Goal: Browse casually

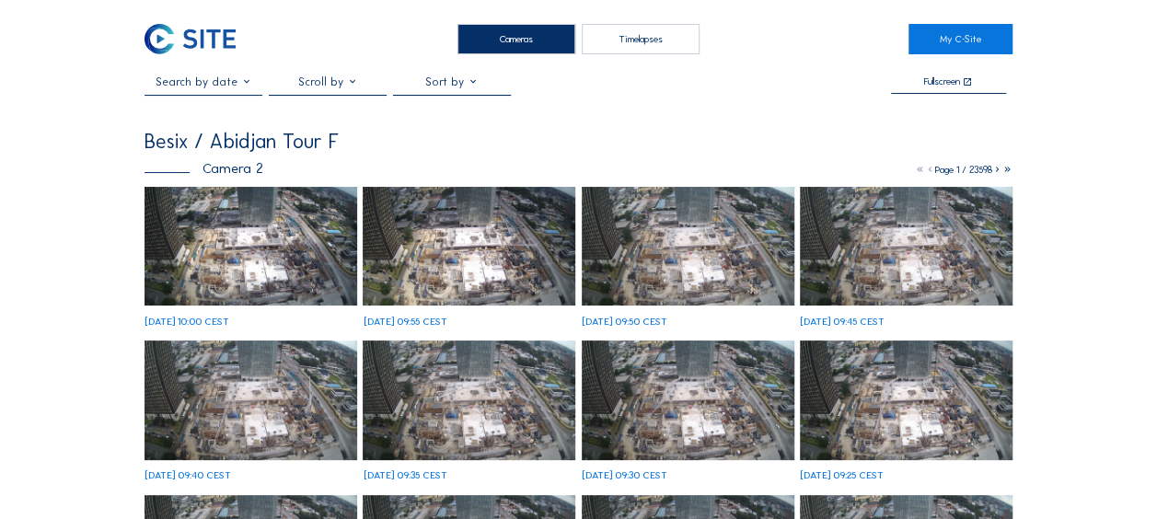
click at [206, 256] on img at bounding box center [251, 247] width 213 height 120
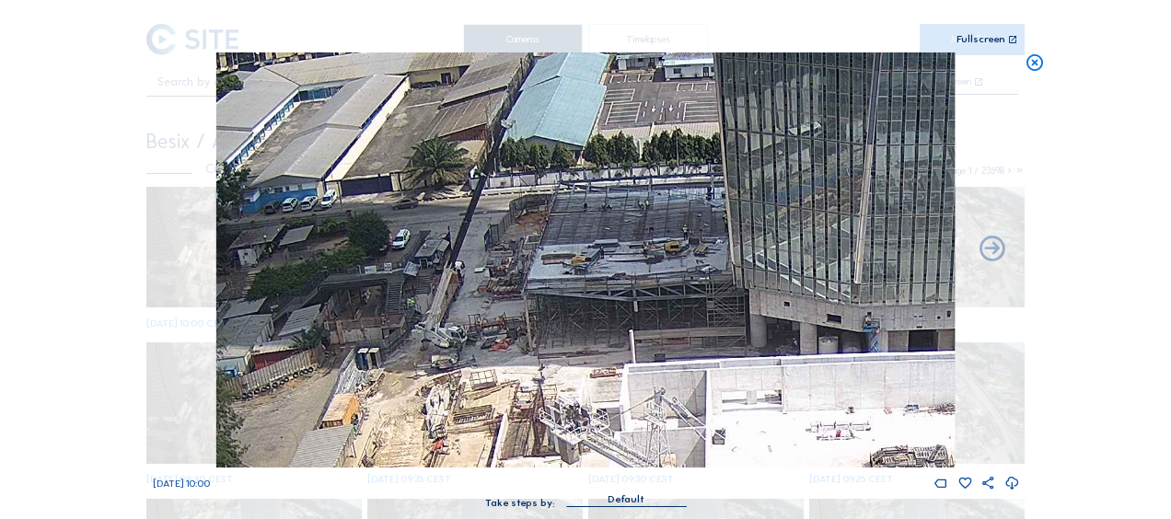
drag, startPoint x: 541, startPoint y: 192, endPoint x: 536, endPoint y: 329, distance: 136.4
click at [536, 329] on img at bounding box center [585, 259] width 738 height 415
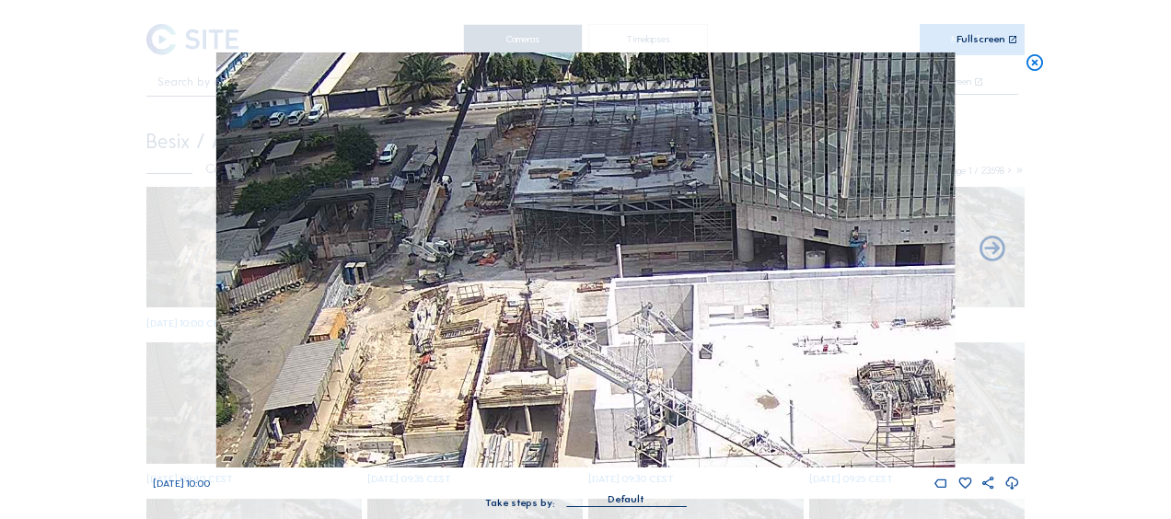
drag, startPoint x: 533, startPoint y: 386, endPoint x: 521, endPoint y: 252, distance: 134.0
click at [523, 249] on img at bounding box center [585, 259] width 738 height 415
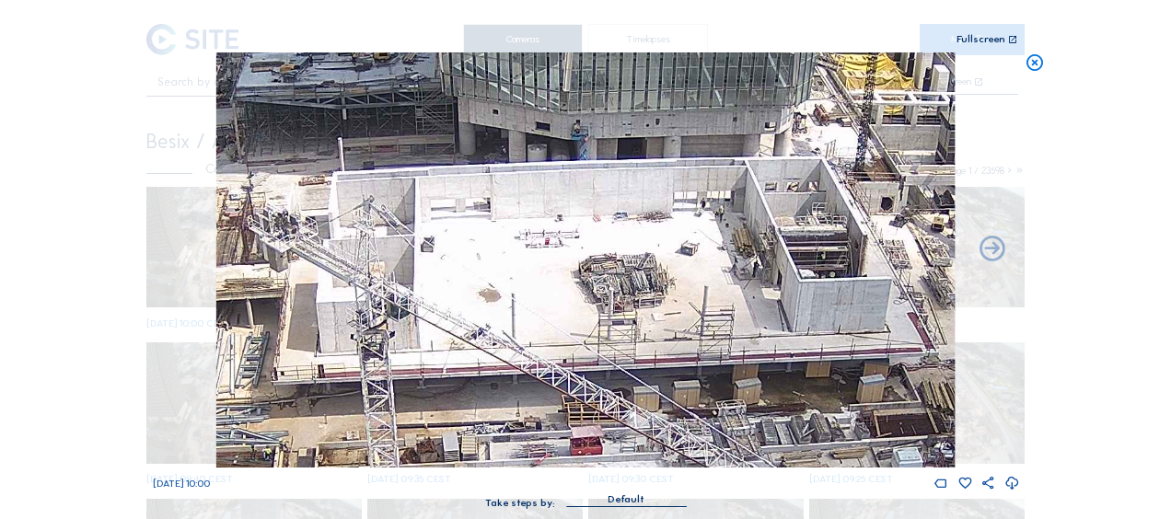
drag, startPoint x: 748, startPoint y: 277, endPoint x: 457, endPoint y: 227, distance: 295.1
click at [457, 227] on img at bounding box center [585, 259] width 738 height 415
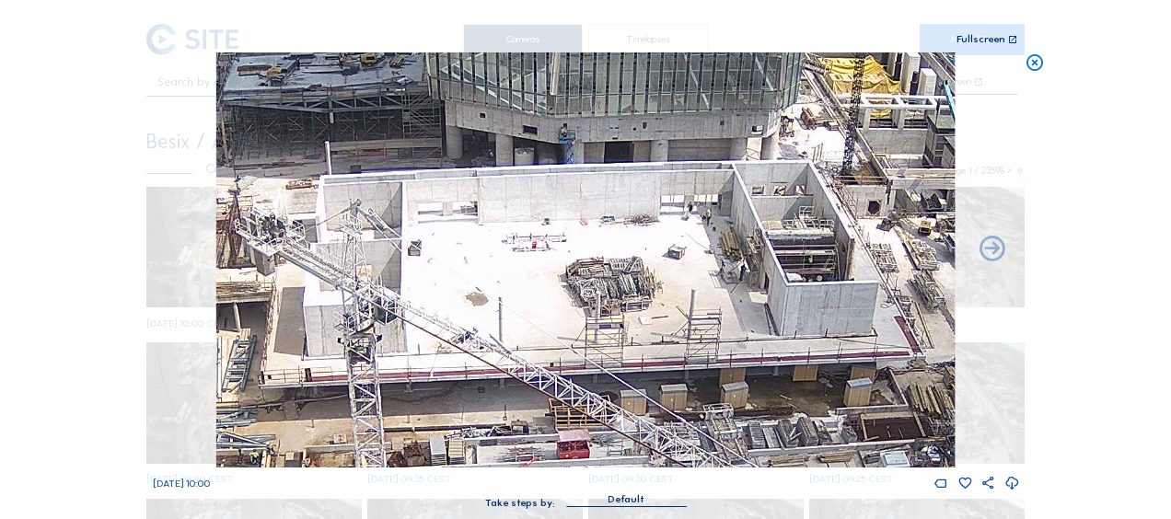
drag, startPoint x: 661, startPoint y: 297, endPoint x: 311, endPoint y: 234, distance: 355.5
click at [311, 234] on img at bounding box center [585, 259] width 738 height 415
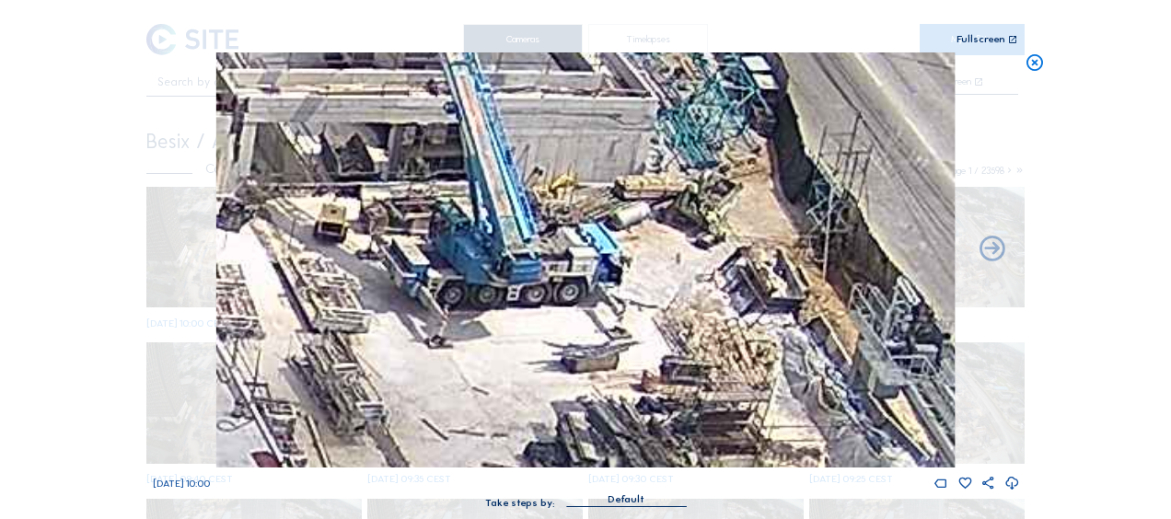
drag, startPoint x: 690, startPoint y: 222, endPoint x: 676, endPoint y: 250, distance: 32.1
click at [676, 250] on img at bounding box center [585, 259] width 738 height 415
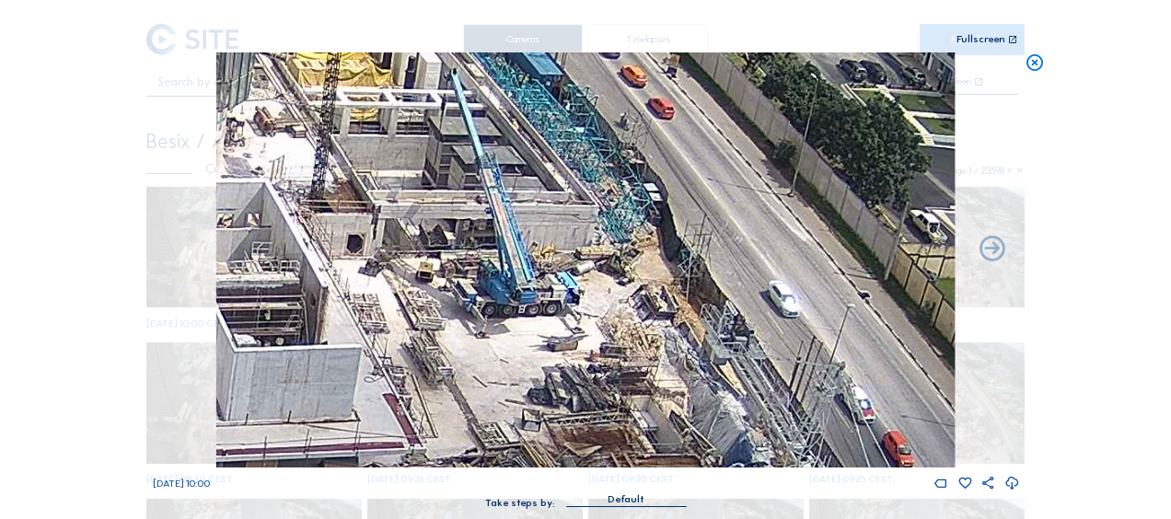
drag, startPoint x: 497, startPoint y: 381, endPoint x: 517, endPoint y: 243, distance: 139.6
click at [517, 243] on img at bounding box center [585, 259] width 738 height 415
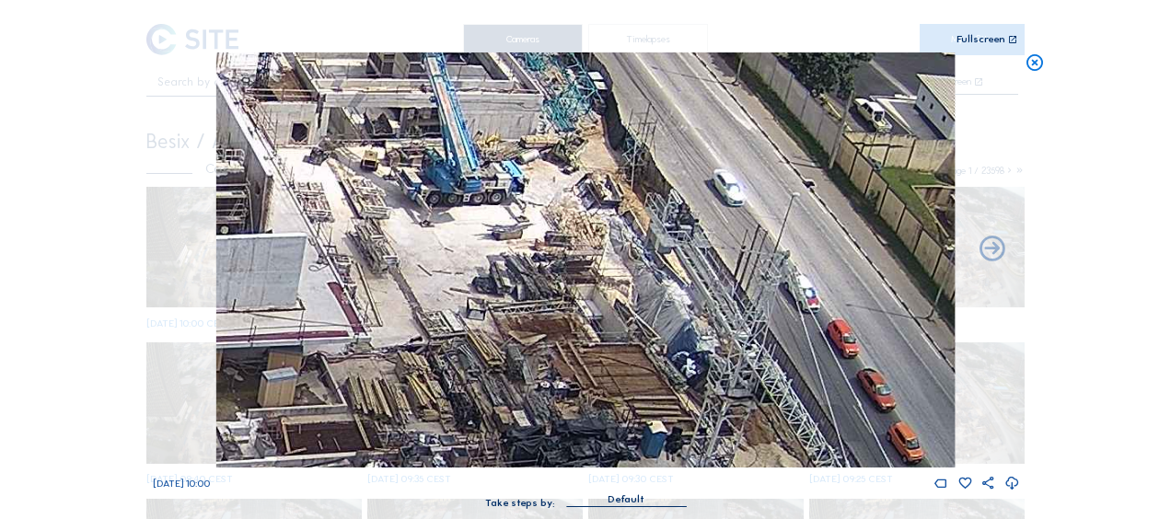
drag, startPoint x: 643, startPoint y: 285, endPoint x: 571, endPoint y: 298, distance: 73.0
click at [563, 317] on img at bounding box center [585, 259] width 738 height 415
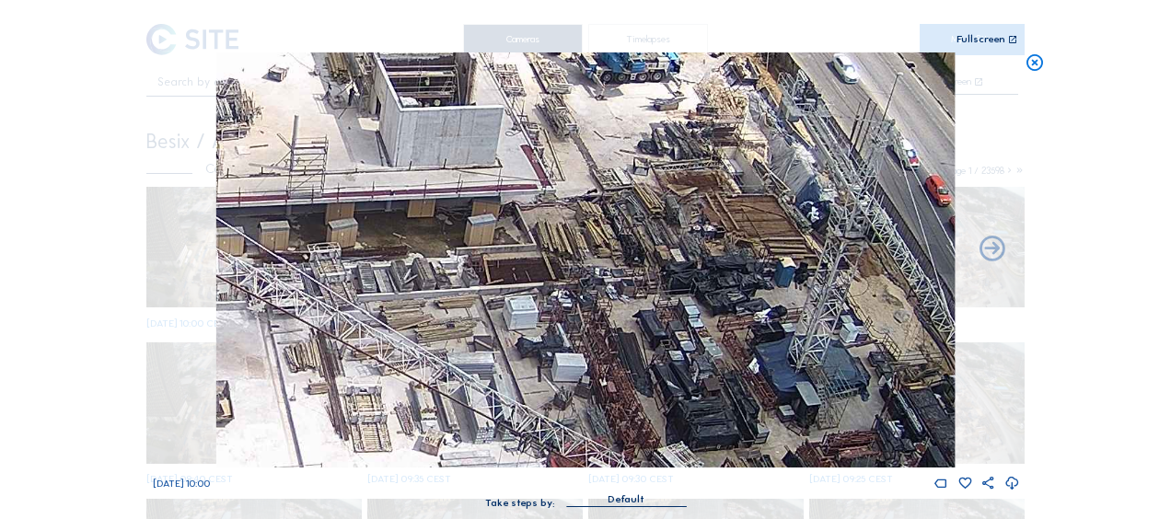
drag, startPoint x: 430, startPoint y: 252, endPoint x: 655, endPoint y: 57, distance: 298.3
click at [655, 57] on img at bounding box center [585, 259] width 738 height 415
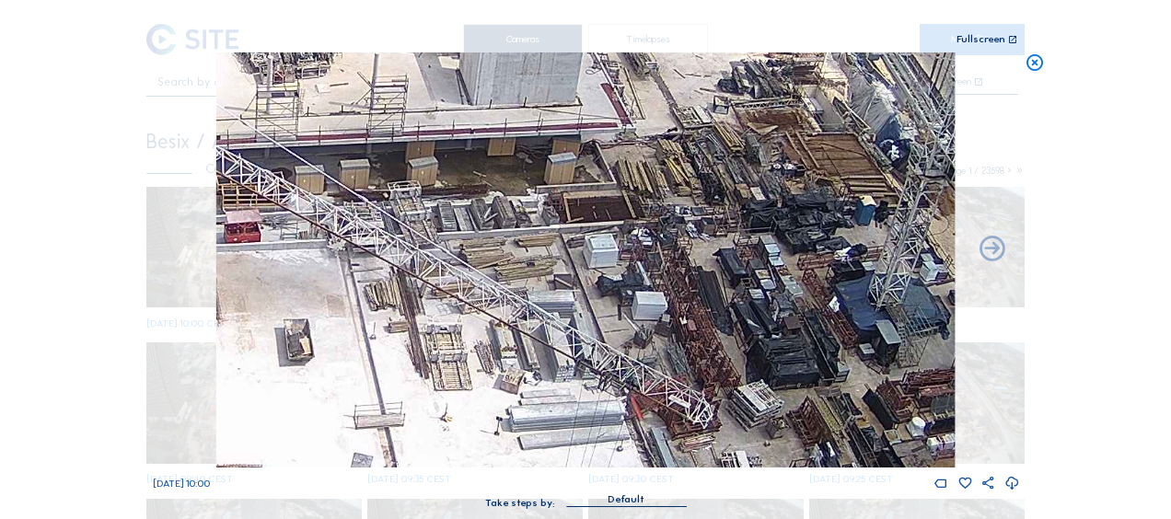
drag, startPoint x: 618, startPoint y: 195, endPoint x: 762, endPoint y: 96, distance: 175.4
click at [762, 96] on img at bounding box center [585, 259] width 738 height 415
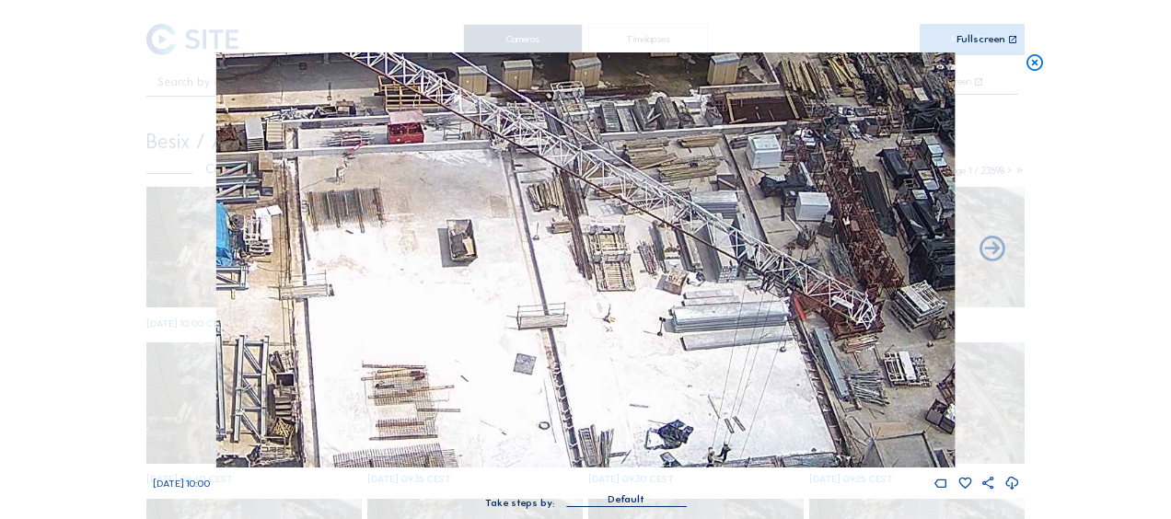
drag, startPoint x: 408, startPoint y: 272, endPoint x: 479, endPoint y: 245, distance: 76.1
click at [479, 245] on img at bounding box center [585, 259] width 738 height 415
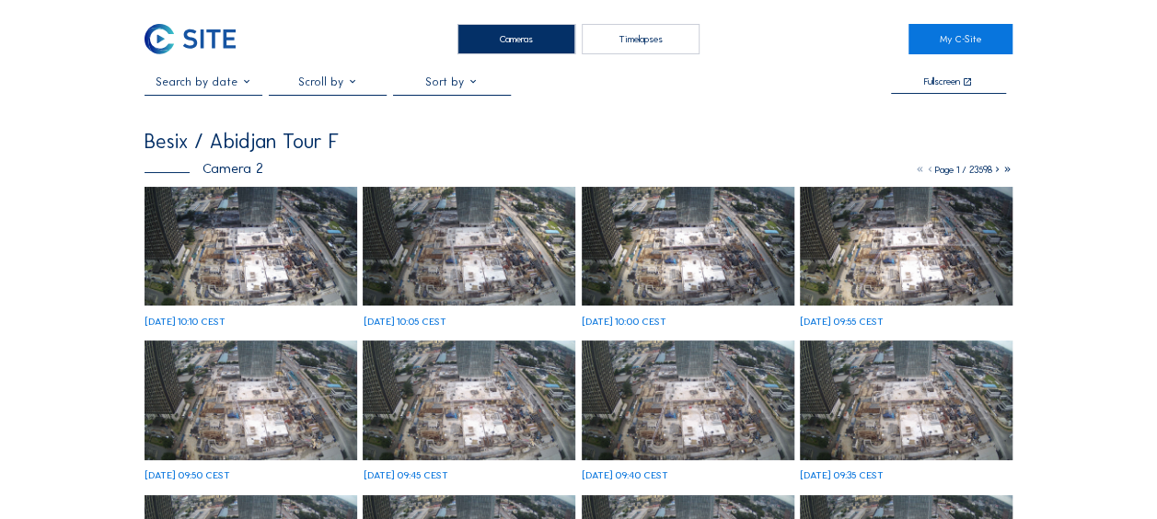
click at [265, 239] on img at bounding box center [251, 247] width 213 height 120
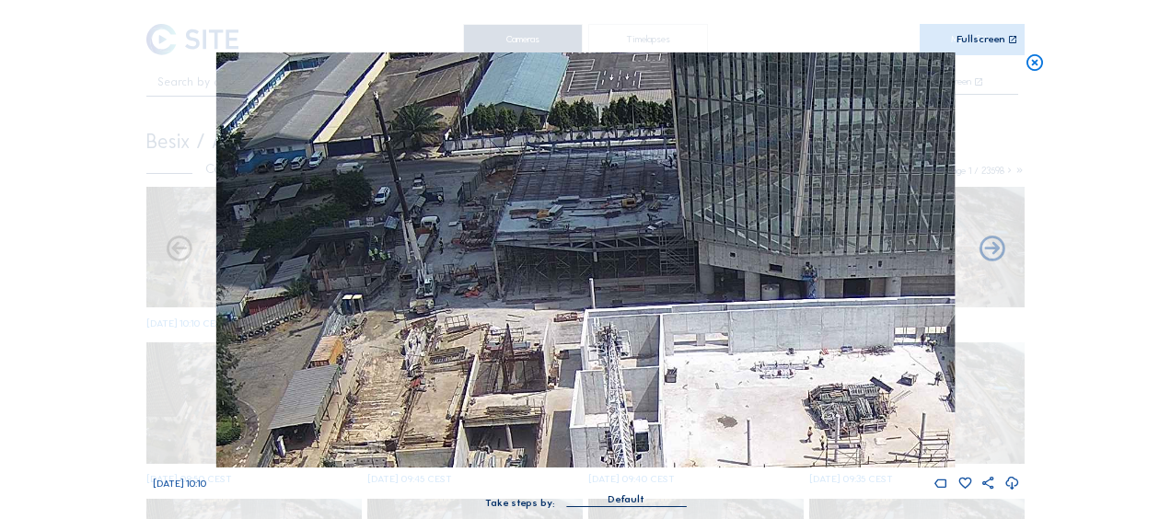
drag, startPoint x: 551, startPoint y: 175, endPoint x: 529, endPoint y: 244, distance: 72.2
click at [529, 244] on img at bounding box center [585, 259] width 738 height 415
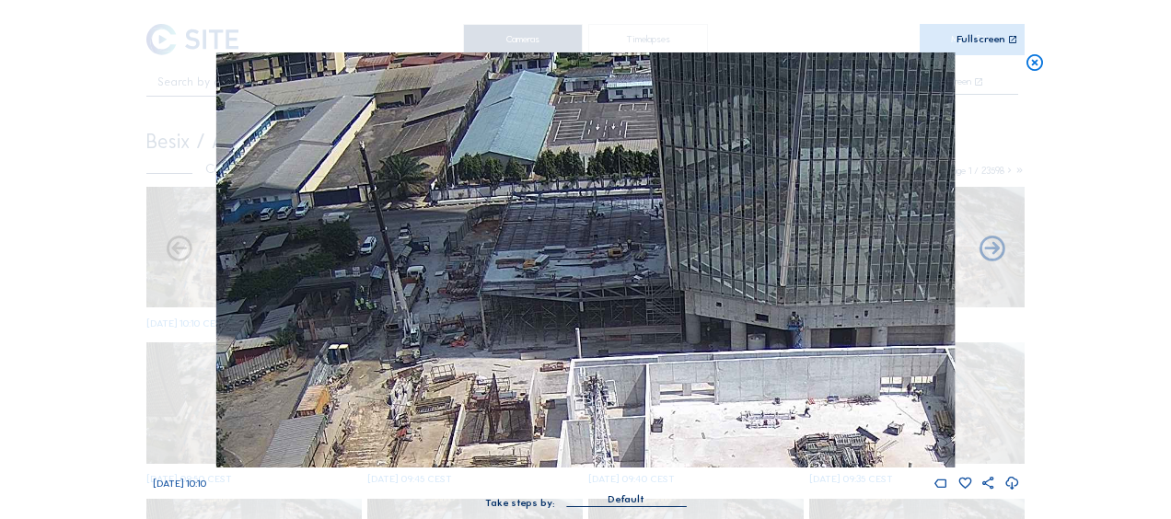
click at [1035, 70] on icon at bounding box center [1035, 62] width 20 height 21
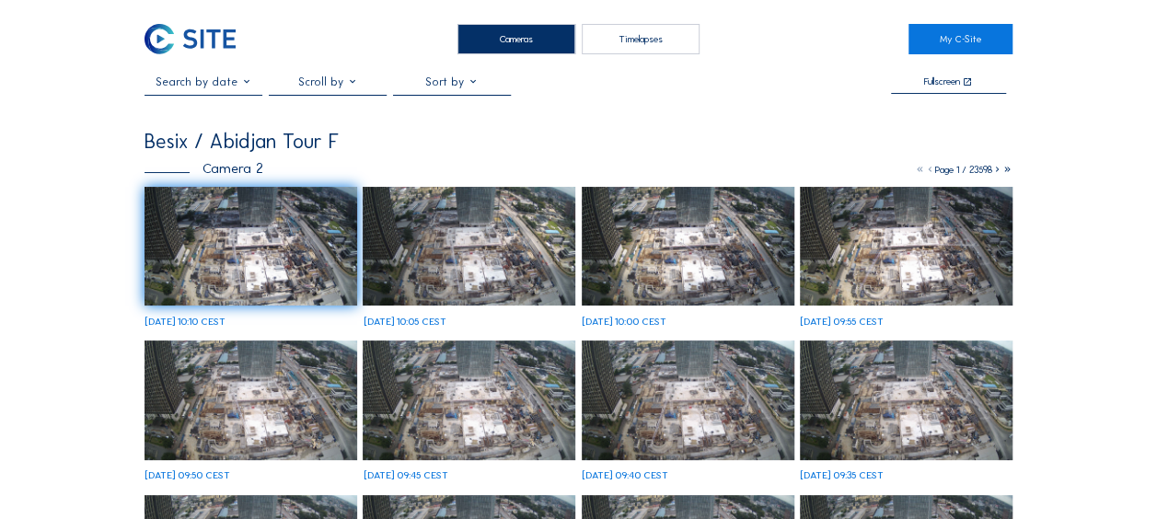
click at [171, 206] on img at bounding box center [251, 247] width 213 height 120
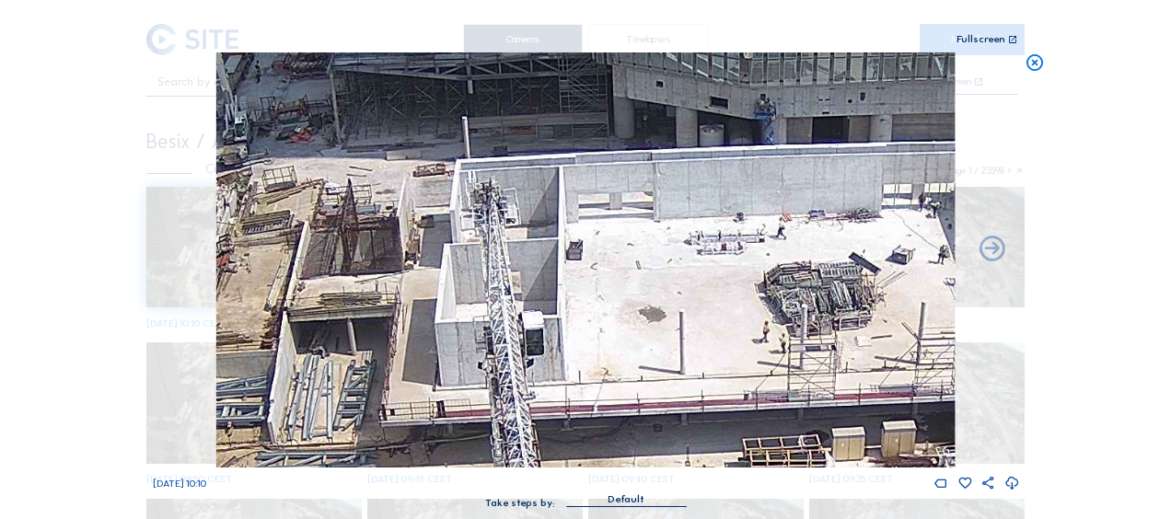
drag, startPoint x: 602, startPoint y: 214, endPoint x: 514, endPoint y: 194, distance: 90.5
click at [514, 194] on img at bounding box center [585, 259] width 738 height 415
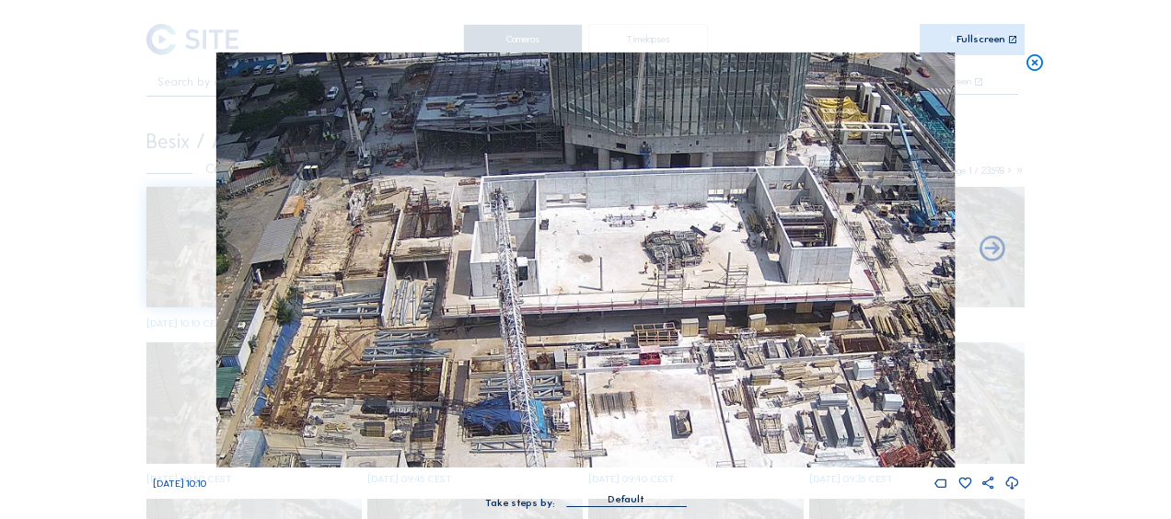
drag, startPoint x: 1036, startPoint y: 68, endPoint x: 713, endPoint y: 168, distance: 338.3
click at [1035, 68] on icon at bounding box center [1035, 62] width 20 height 21
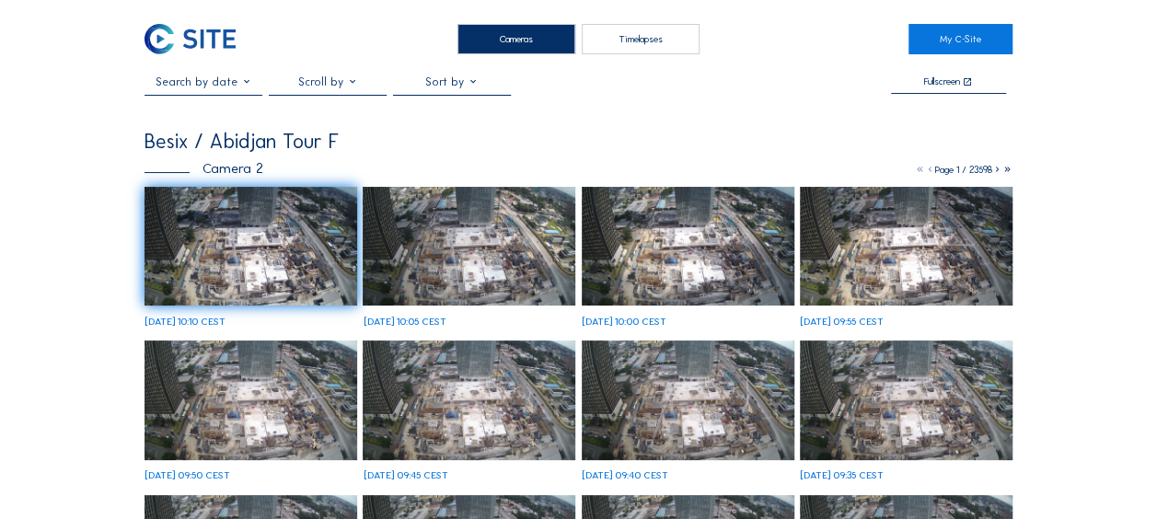
click at [236, 255] on img at bounding box center [251, 247] width 213 height 120
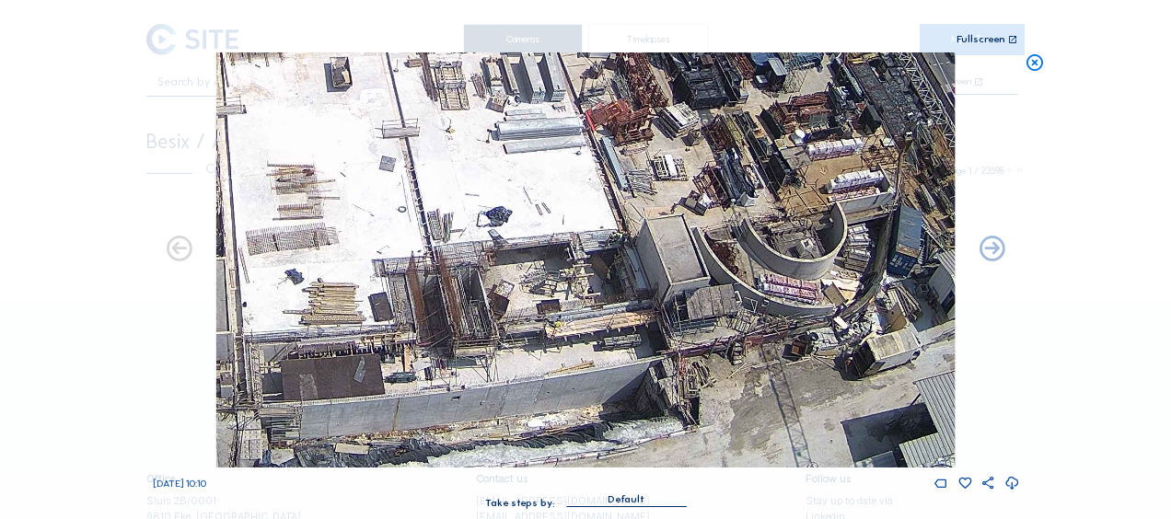
drag, startPoint x: 760, startPoint y: 365, endPoint x: 440, endPoint y: 310, distance: 324.9
click at [440, 310] on img at bounding box center [585, 259] width 738 height 415
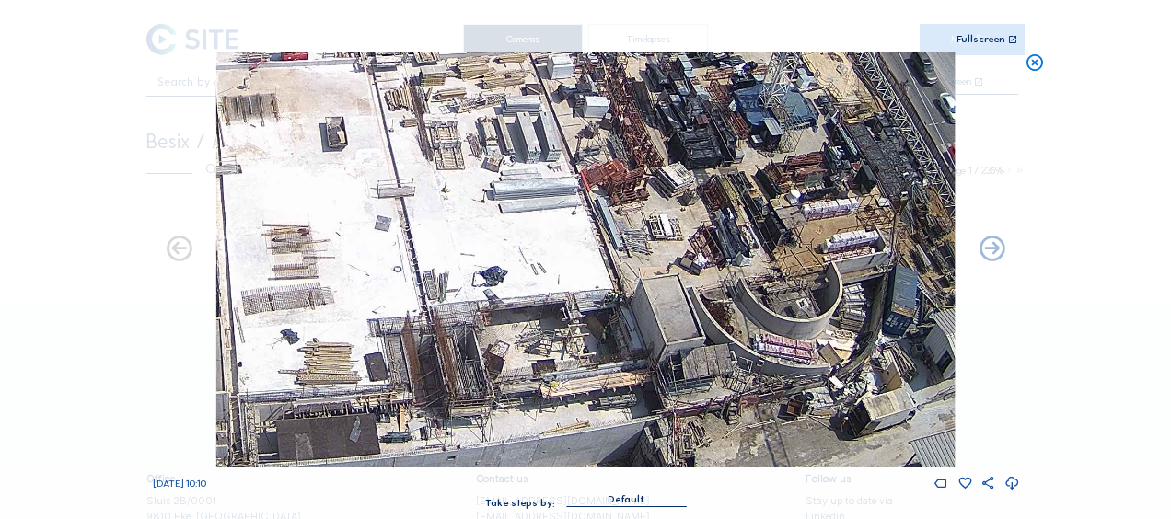
drag, startPoint x: 524, startPoint y: 267, endPoint x: 574, endPoint y: 458, distance: 197.8
click at [574, 458] on img at bounding box center [585, 259] width 738 height 415
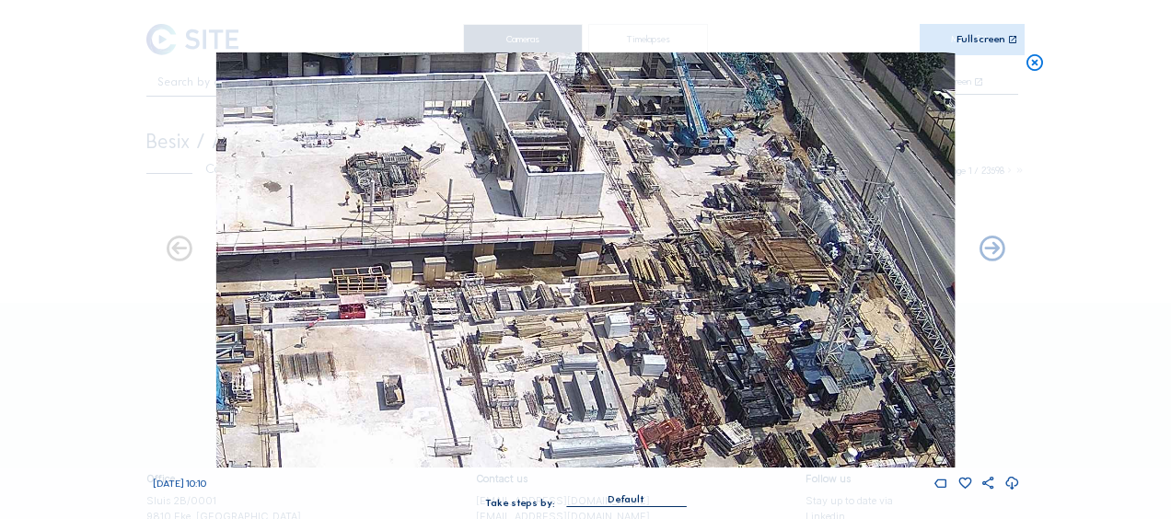
drag, startPoint x: 559, startPoint y: 370, endPoint x: 554, endPoint y: 413, distance: 43.5
click at [558, 417] on img at bounding box center [585, 259] width 738 height 415
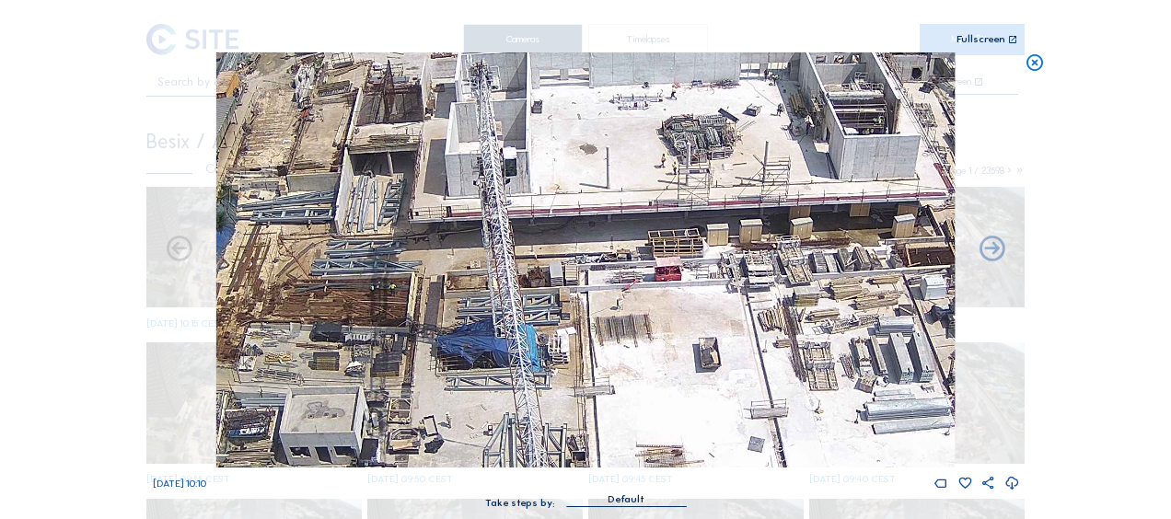
drag, startPoint x: 350, startPoint y: 236, endPoint x: 556, endPoint y: 182, distance: 213.0
click at [664, 197] on img at bounding box center [585, 259] width 738 height 415
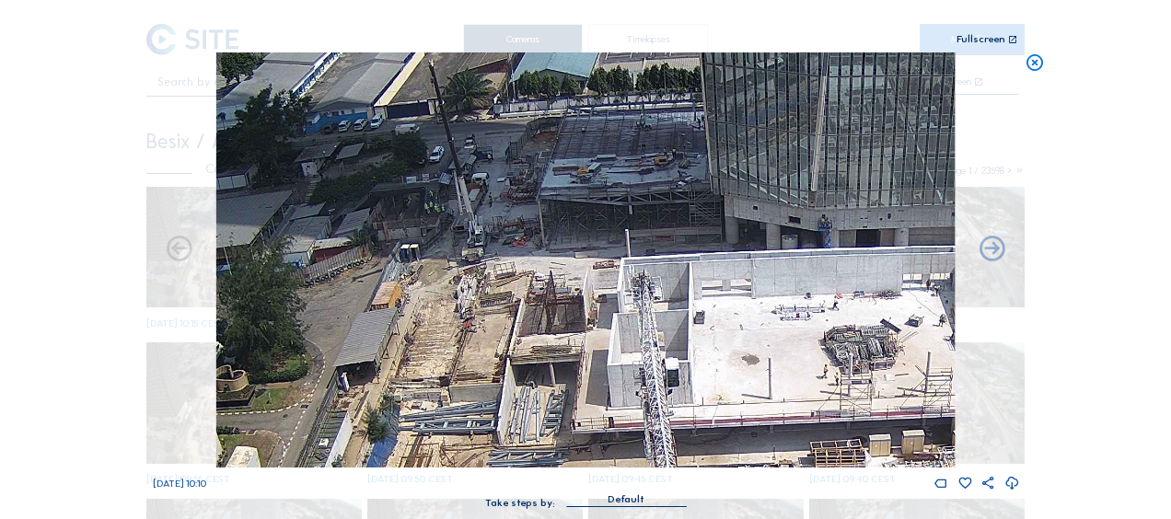
drag, startPoint x: 363, startPoint y: 180, endPoint x: 487, endPoint y: 341, distance: 202.7
click at [486, 355] on img at bounding box center [585, 259] width 738 height 415
